Goal: Register for event/course

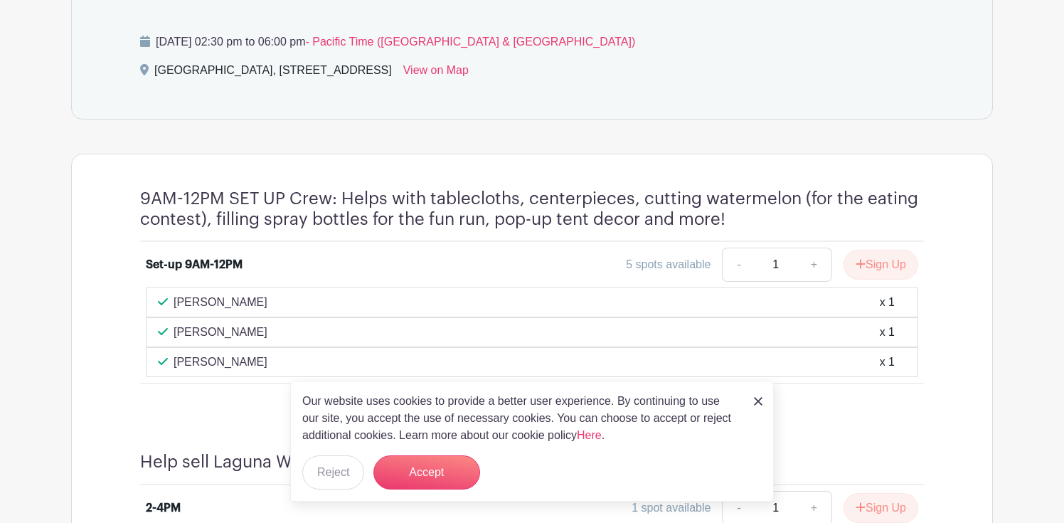
scroll to position [749, 0]
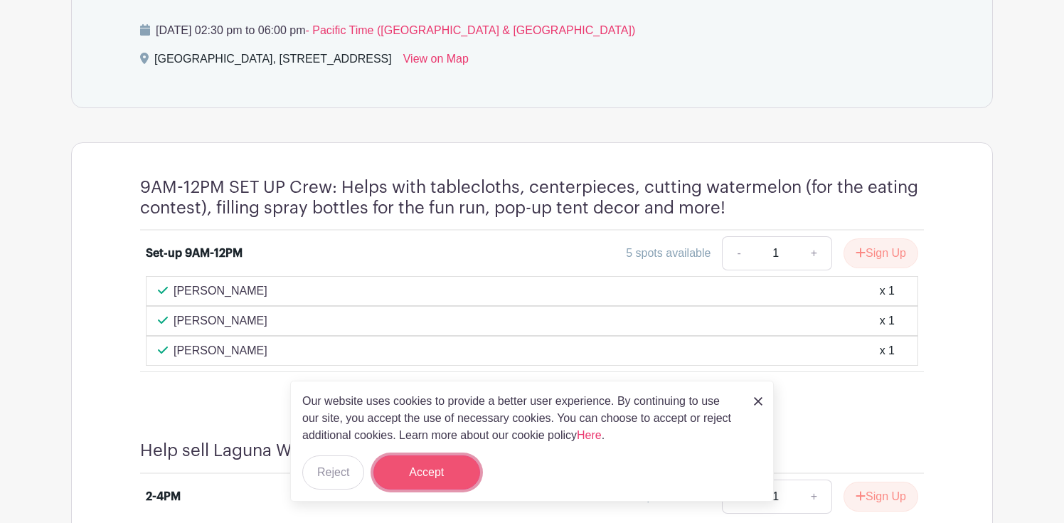
click at [431, 474] on button "Accept" at bounding box center [427, 472] width 107 height 34
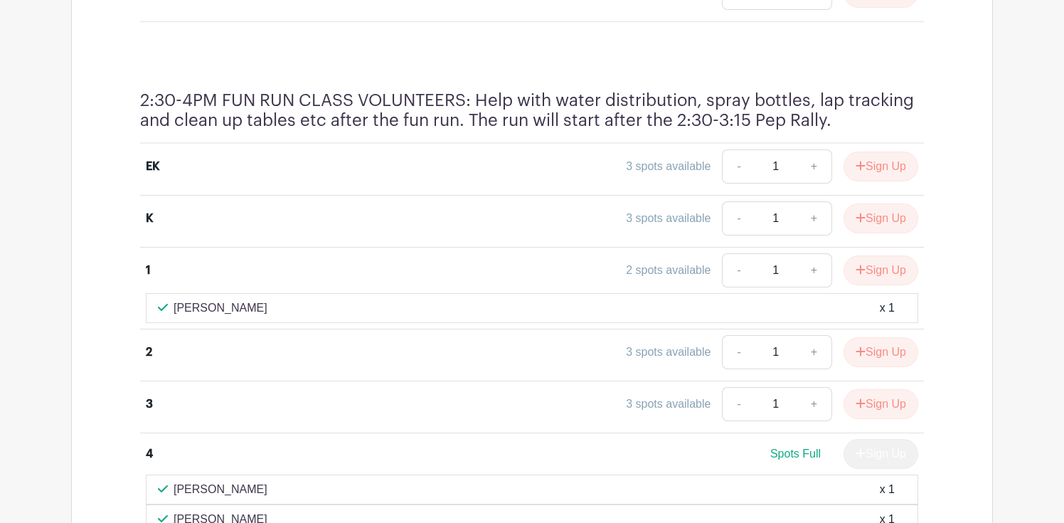
scroll to position [2211, 0]
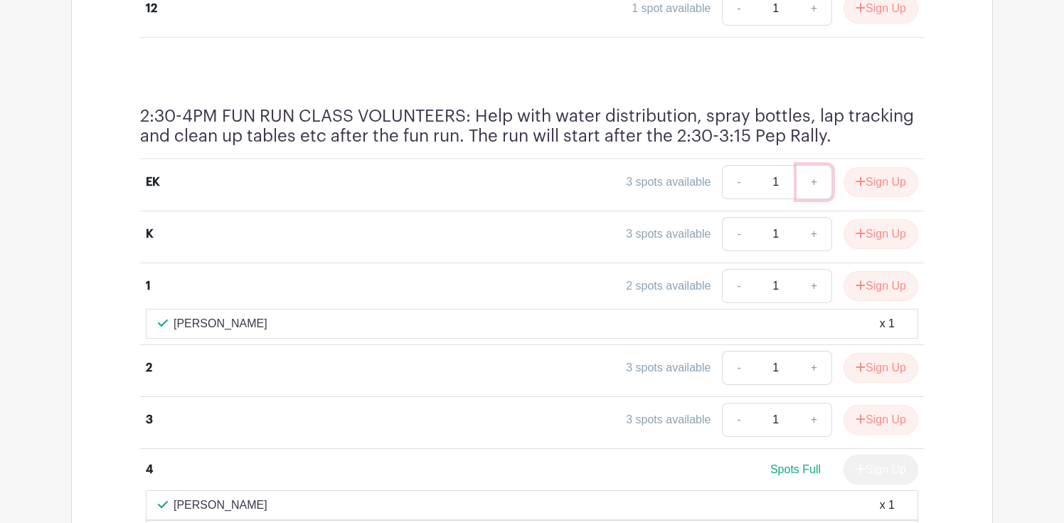
click at [812, 185] on link "+" at bounding box center [815, 182] width 36 height 34
click at [738, 182] on link "-" at bounding box center [738, 182] width 33 height 34
type input "1"
click at [884, 186] on button "Sign Up" at bounding box center [881, 182] width 75 height 30
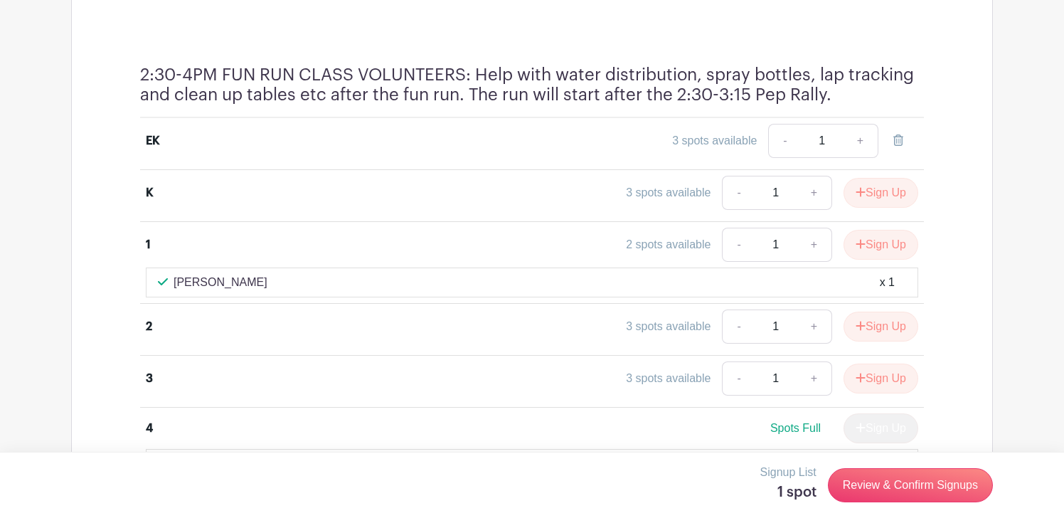
scroll to position [2250, 0]
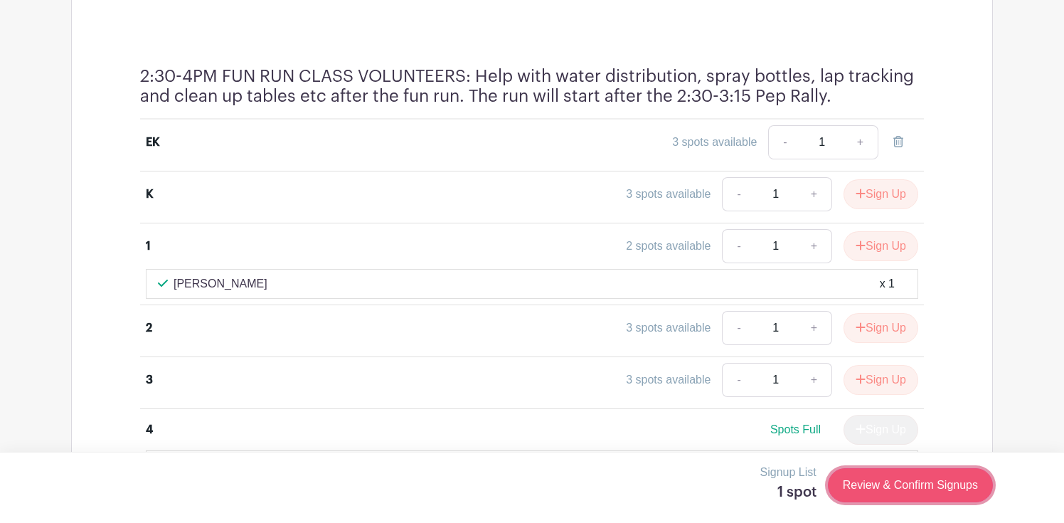
click at [889, 485] on link "Review & Confirm Signups" at bounding box center [910, 485] width 165 height 34
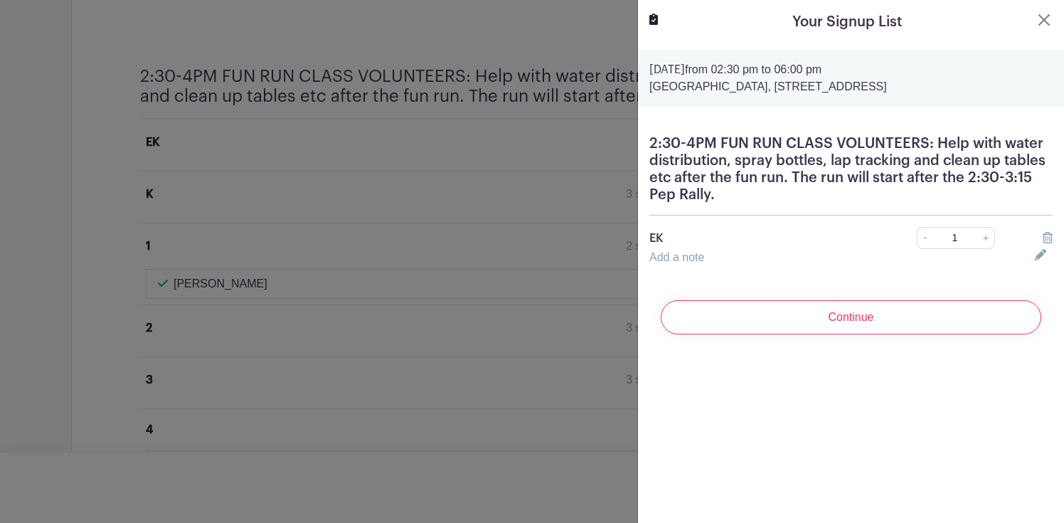
click at [671, 238] on p "EK" at bounding box center [764, 238] width 228 height 17
click at [669, 256] on link "Add a note" at bounding box center [677, 257] width 55 height 12
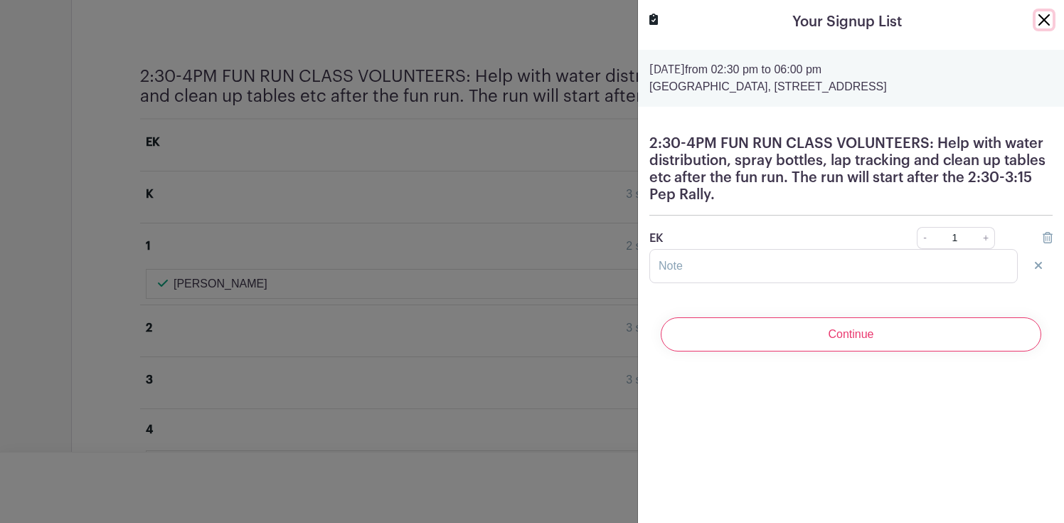
click at [1044, 18] on button "Close" at bounding box center [1044, 19] width 17 height 17
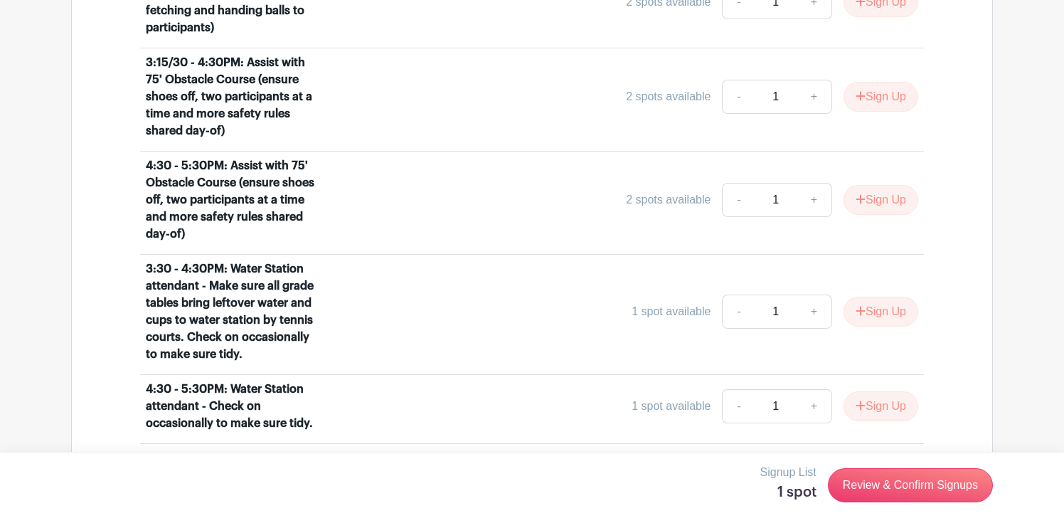
scroll to position [3588, 0]
click at [872, 302] on button "Sign Up" at bounding box center [881, 311] width 75 height 30
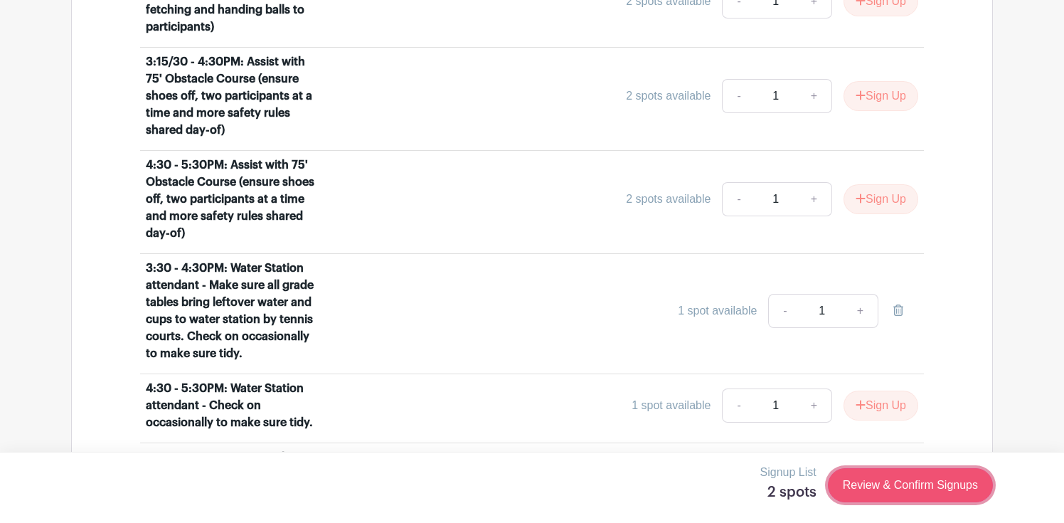
click at [888, 489] on link "Review & Confirm Signups" at bounding box center [910, 485] width 165 height 34
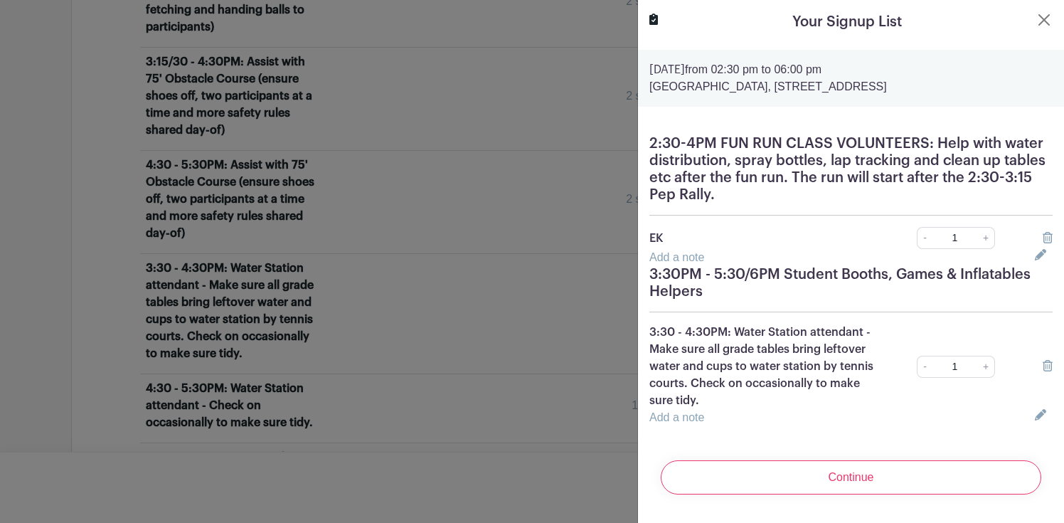
click at [1047, 236] on icon at bounding box center [1048, 237] width 10 height 11
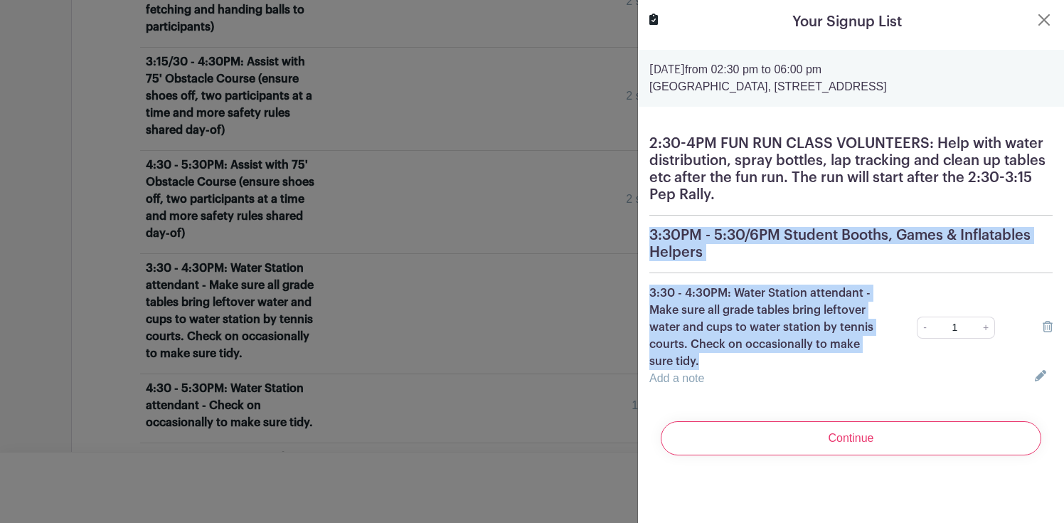
drag, startPoint x: 707, startPoint y: 357, endPoint x: 645, endPoint y: 228, distance: 143.2
click at [645, 228] on div "2:30-4PM FUN RUN CLASS VOLUNTEERS: Help with water distribution, spray bottles,…" at bounding box center [851, 261] width 426 height 275
copy div "3:30PM - 5:30/6PM Student Booths, Games & Inflatables Helpers 3:30 - 4:30PM: Wa…"
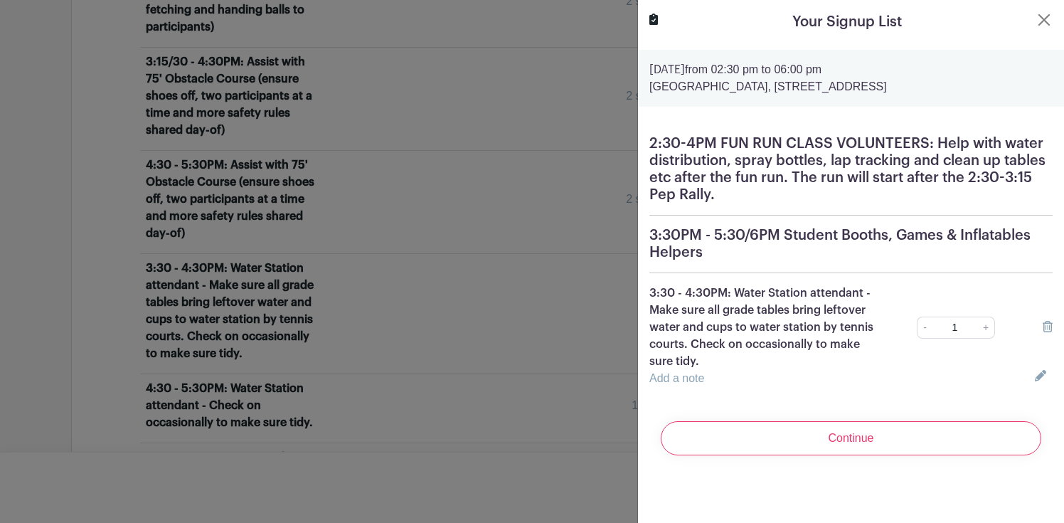
click at [821, 388] on div "2:30-4PM FUN RUN CLASS VOLUNTEERS: Help with water distribution, spray bottles,…" at bounding box center [851, 261] width 426 height 275
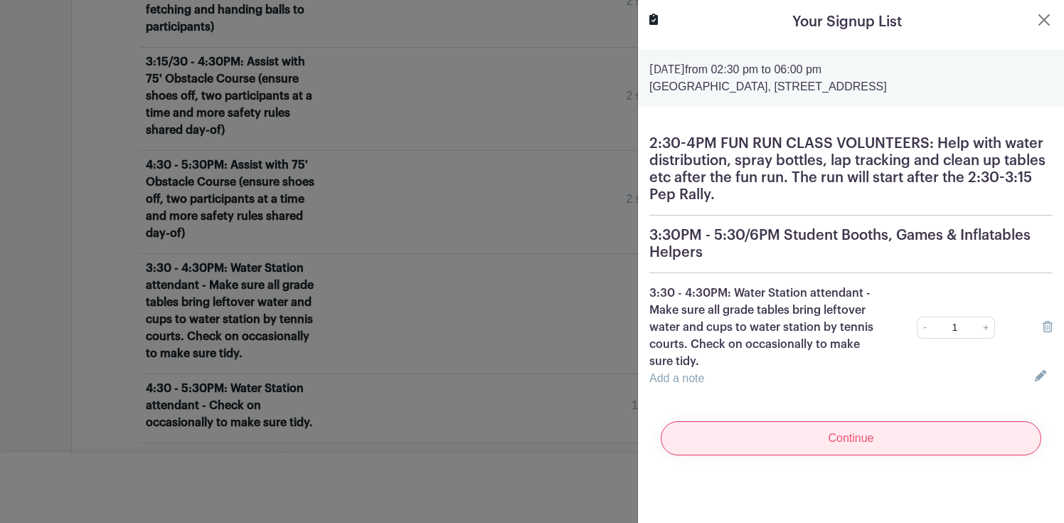
click at [829, 443] on input "Continue" at bounding box center [851, 438] width 381 height 34
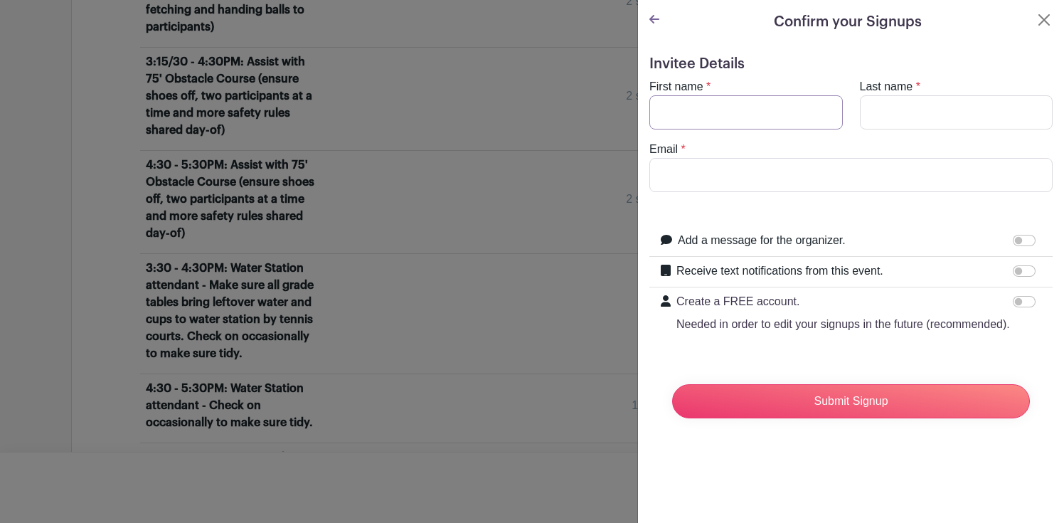
click at [719, 112] on input "First name" at bounding box center [747, 112] width 194 height 34
type input "[PERSON_NAME]"
click at [880, 107] on input "Last name" at bounding box center [957, 112] width 194 height 34
type input "[PERSON_NAME]"
click at [741, 183] on input "Email" at bounding box center [851, 175] width 403 height 34
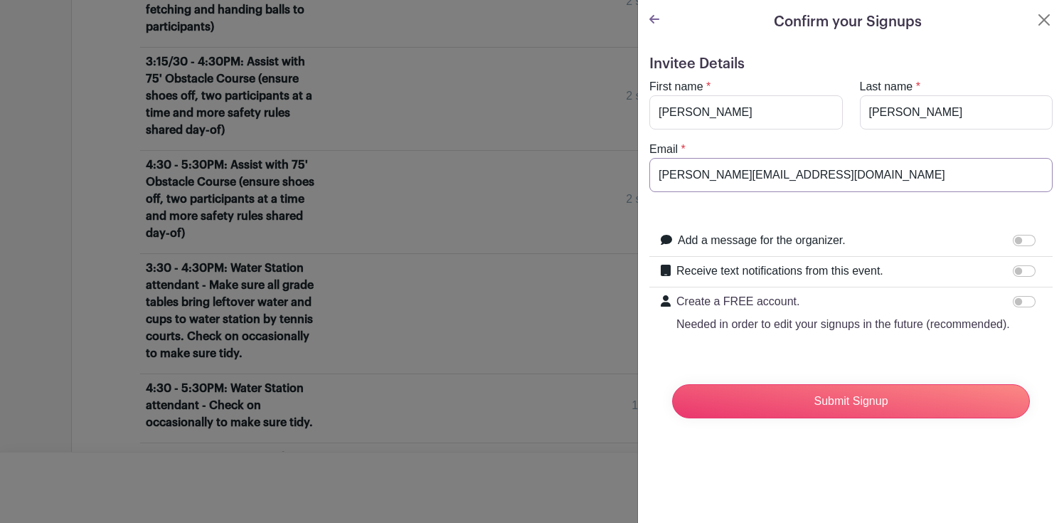
type input "[PERSON_NAME][EMAIL_ADDRESS][DOMAIN_NAME]"
click at [1023, 270] on input "Receive text notifications from this event." at bounding box center [1024, 270] width 23 height 11
checkbox input "true"
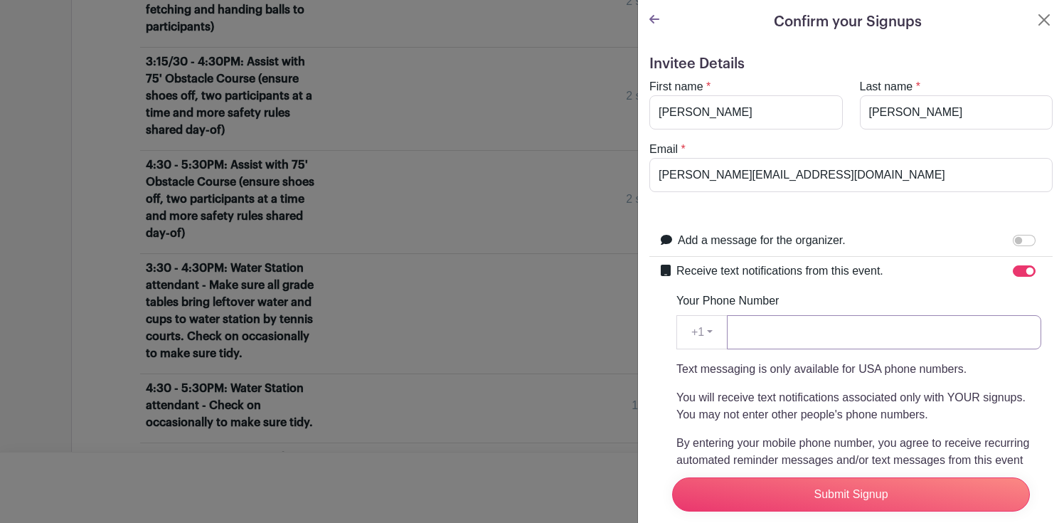
click at [771, 337] on input "Your Phone Number" at bounding box center [884, 332] width 314 height 34
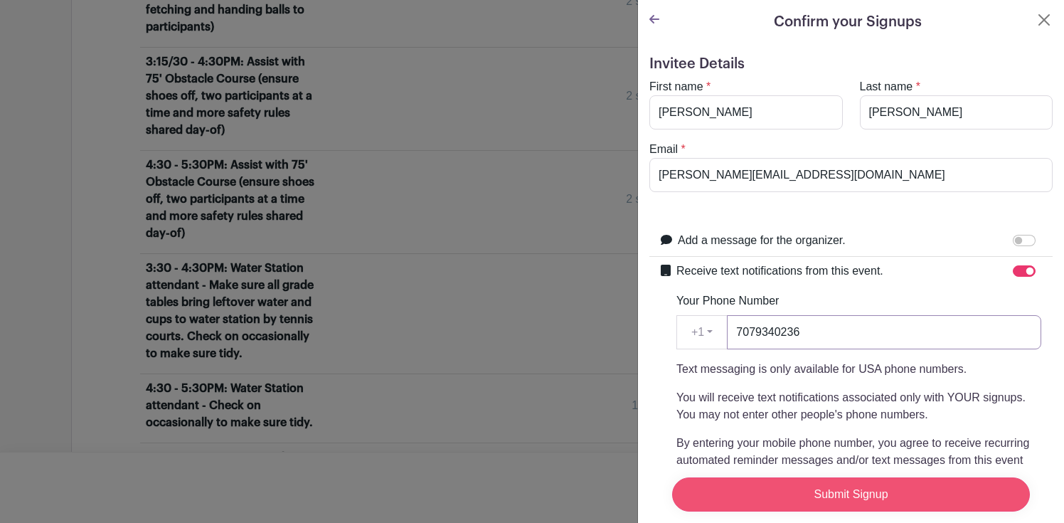
type input "7079340236"
click at [801, 497] on input "Submit Signup" at bounding box center [851, 494] width 358 height 34
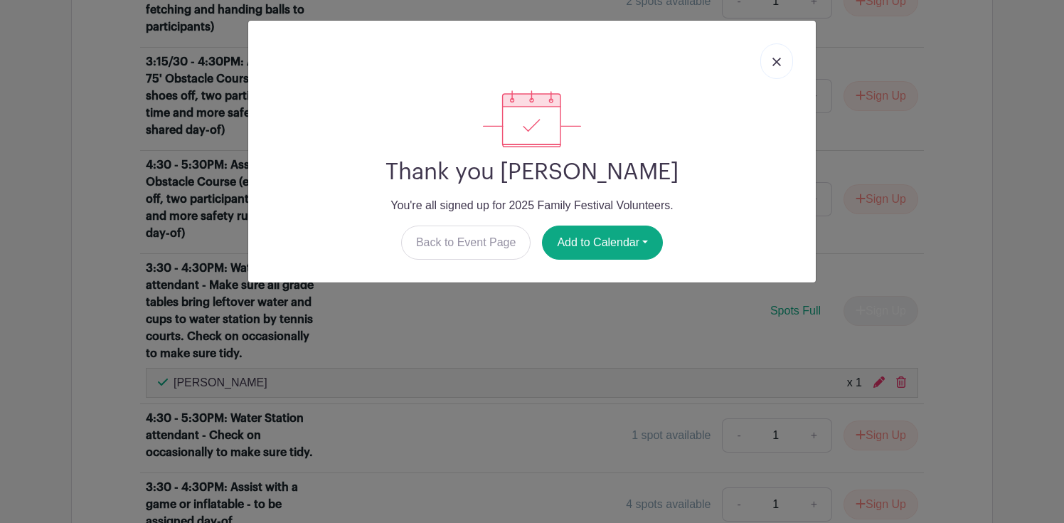
click at [778, 68] on link at bounding box center [777, 61] width 33 height 36
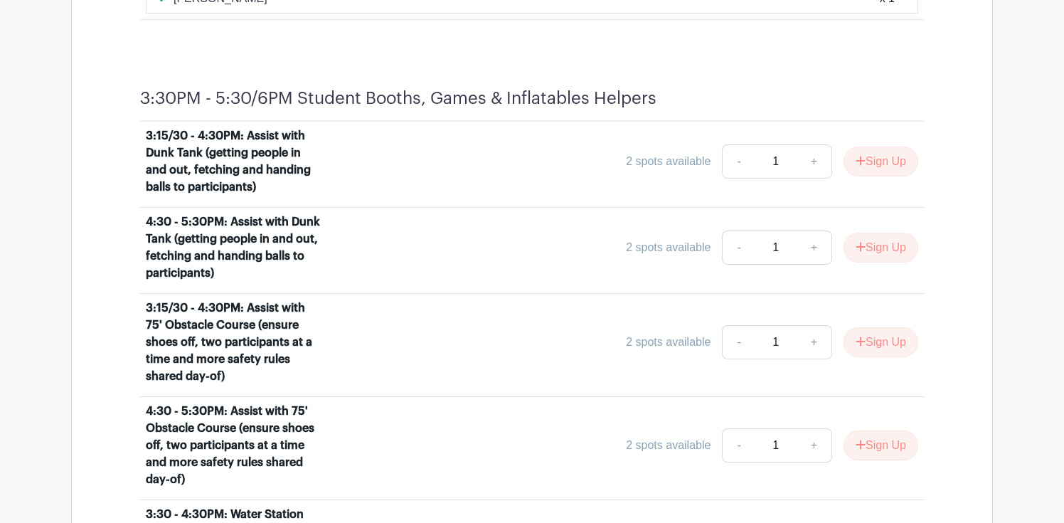
scroll to position [3339, 0]
